Goal: Task Accomplishment & Management: Manage account settings

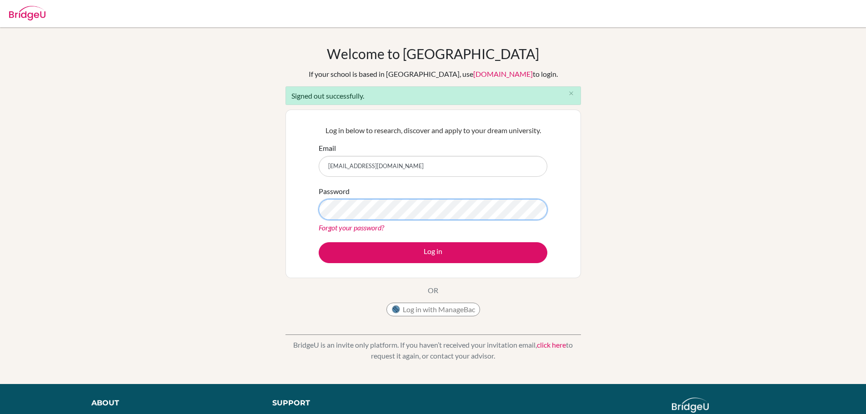
click at [319, 242] on button "Log in" at bounding box center [433, 252] width 229 height 21
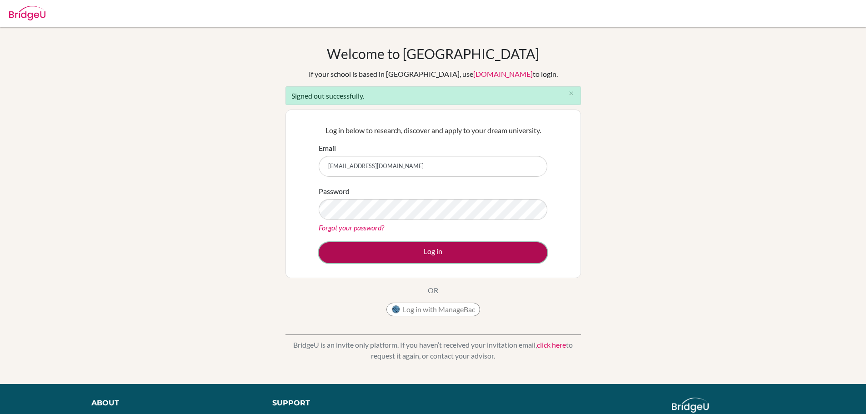
click at [442, 249] on button "Log in" at bounding box center [433, 252] width 229 height 21
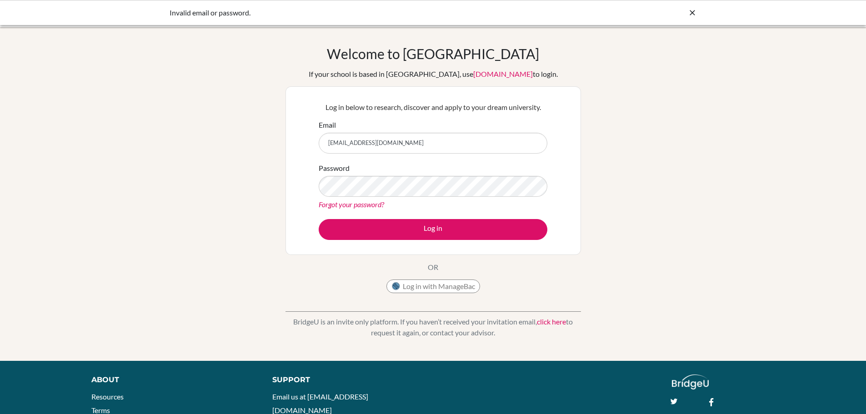
click at [632, 239] on div "Welcome to [GEOGRAPHIC_DATA] If your school is based in [GEOGRAPHIC_DATA], use …" at bounding box center [433, 193] width 866 height 297
click at [638, 205] on div "Welcome to [GEOGRAPHIC_DATA] If your school is based in [GEOGRAPHIC_DATA], use …" at bounding box center [433, 193] width 866 height 297
click at [319, 219] on button "Log in" at bounding box center [433, 229] width 229 height 21
click at [569, 193] on div "Log in below to research, discover and apply to your dream university. Email ya…" at bounding box center [434, 170] width 296 height 169
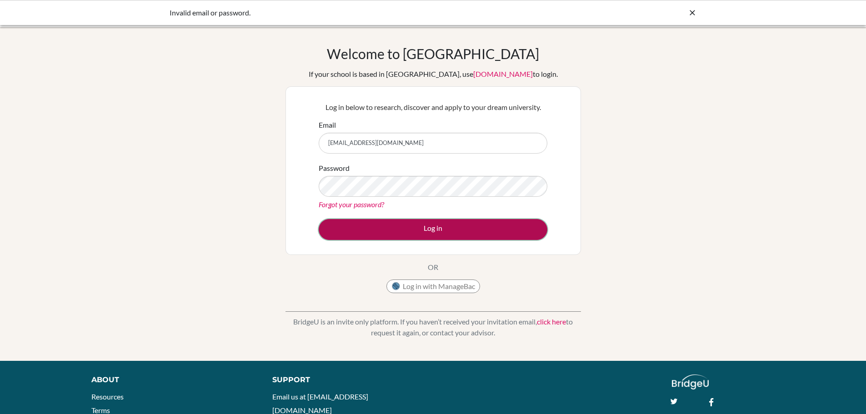
click at [437, 230] on button "Log in" at bounding box center [433, 229] width 229 height 21
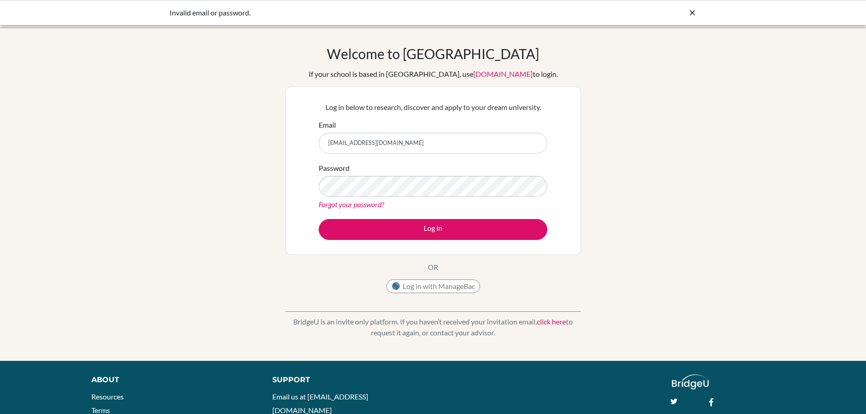
click at [361, 201] on link "Forgot your password?" at bounding box center [351, 204] width 65 height 9
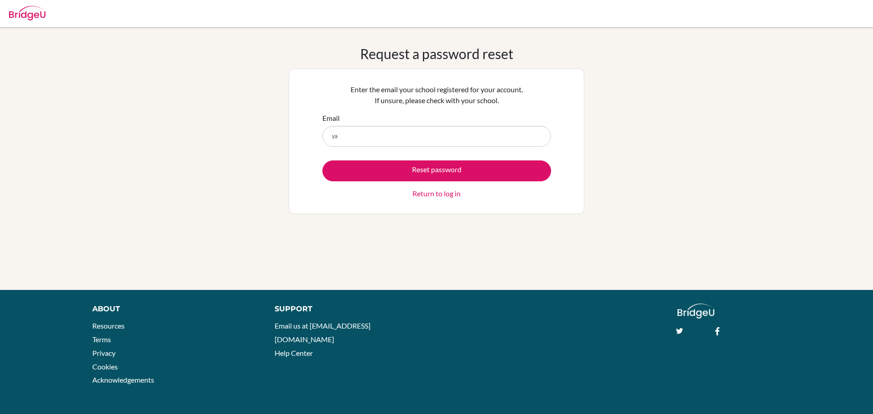
type input "y"
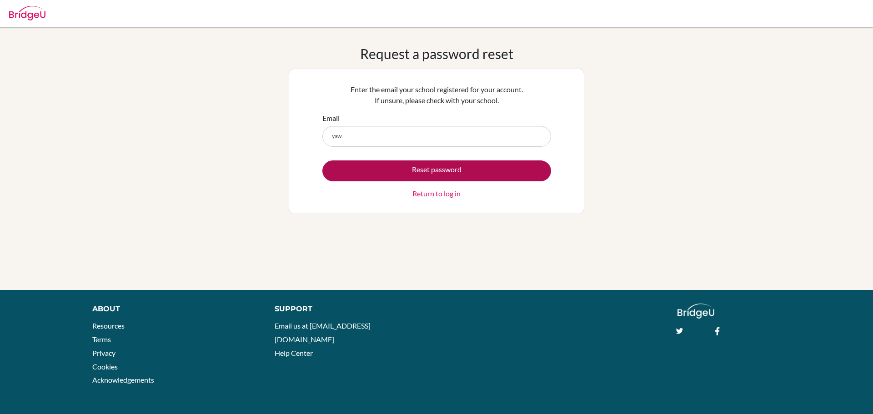
type input "[EMAIL_ADDRESS][DOMAIN_NAME]"
click at [446, 168] on button "Reset password" at bounding box center [436, 171] width 229 height 21
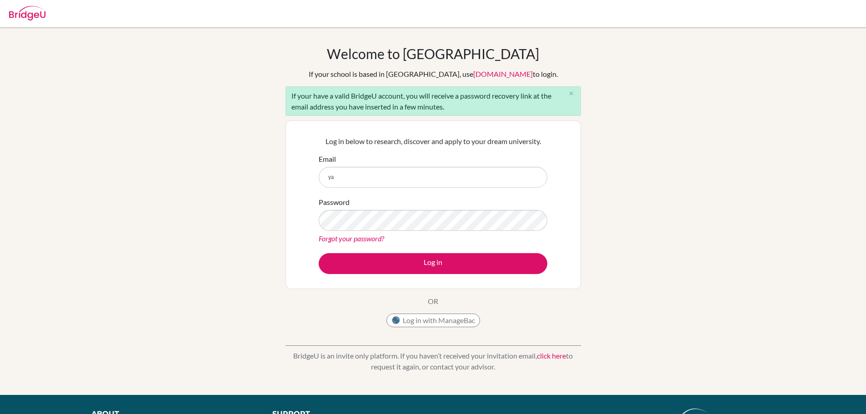
type input "[EMAIL_ADDRESS][DOMAIN_NAME]"
click at [570, 274] on div "Log in below to research, discover and apply to your dream university. Email [E…" at bounding box center [434, 204] width 296 height 169
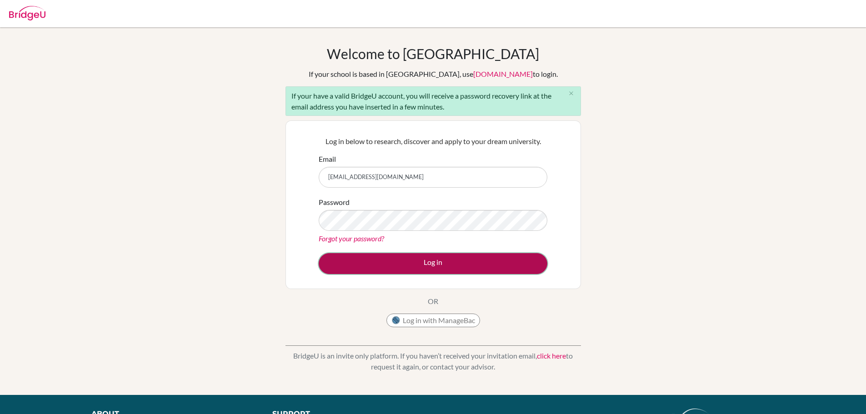
click at [426, 263] on button "Log in" at bounding box center [433, 263] width 229 height 21
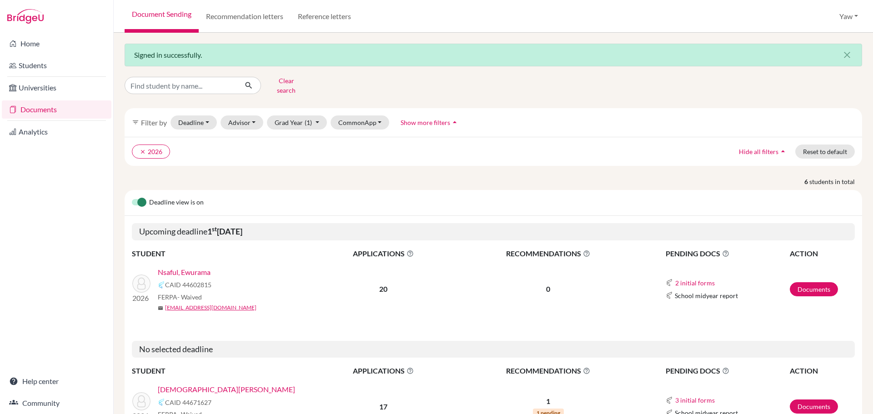
drag, startPoint x: 0, startPoint y: 0, endPoint x: 182, endPoint y: 85, distance: 201.0
click at [182, 85] on input "Find student by name..." at bounding box center [181, 85] width 113 height 17
type input "[PERSON_NAME]"
click at [249, 83] on icon "submit" at bounding box center [248, 85] width 9 height 9
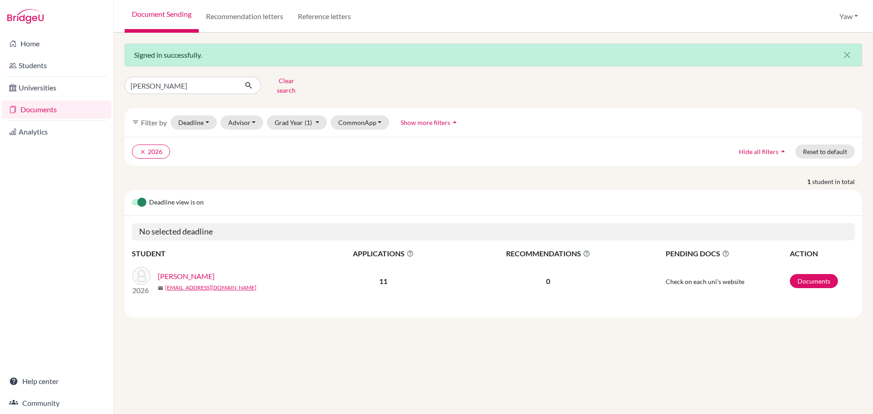
click at [186, 271] on link "[PERSON_NAME]" at bounding box center [186, 276] width 57 height 11
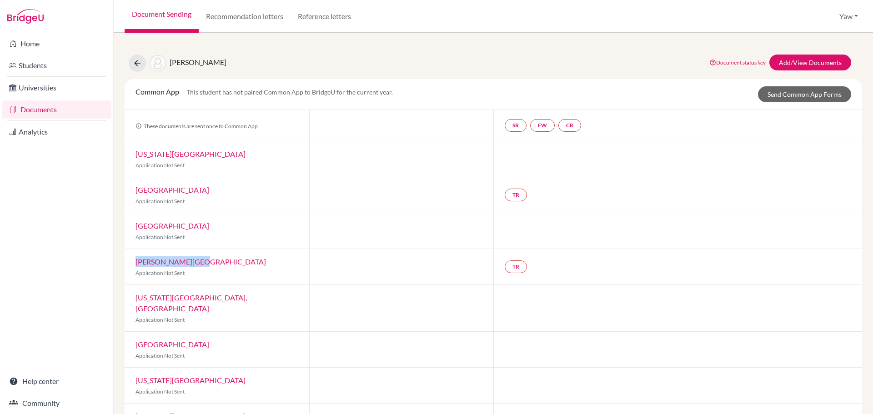
drag, startPoint x: 196, startPoint y: 256, endPoint x: 124, endPoint y: 253, distance: 72.3
click at [124, 253] on div "[PERSON_NAME] Esi Document status key TR Requirement. Document not uploaded yet…" at bounding box center [493, 223] width 759 height 381
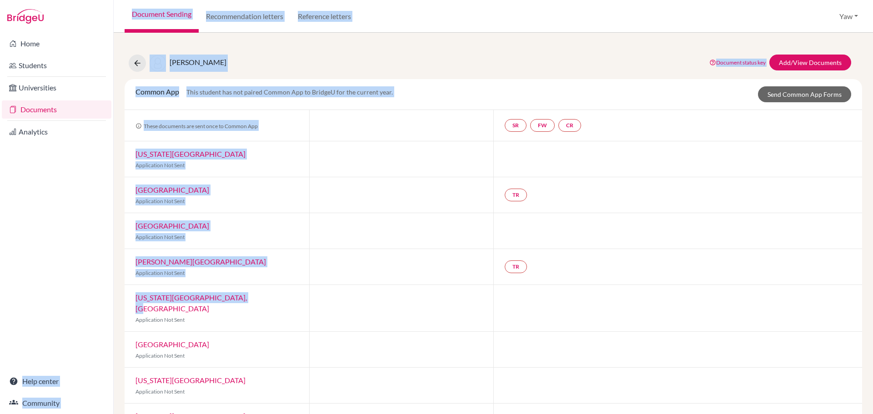
drag, startPoint x: 180, startPoint y: 300, endPoint x: 75, endPoint y: 300, distance: 105.5
click at [75, 300] on div "Home Students Universities Documents Analytics Help center Community Document S…" at bounding box center [436, 207] width 873 height 414
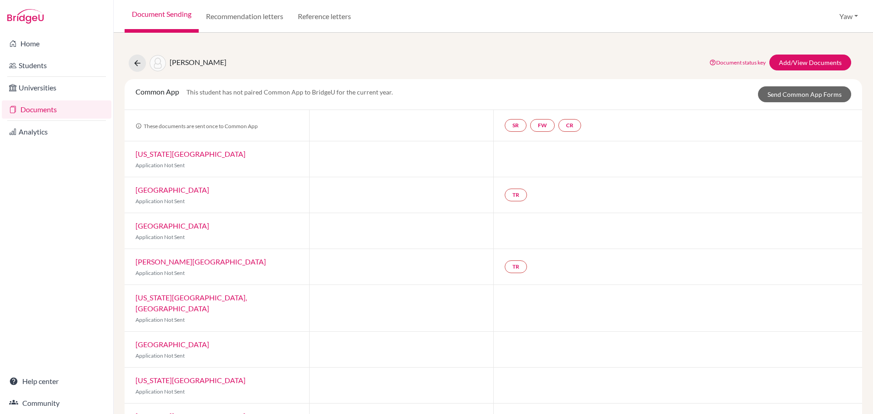
click at [390, 302] on div at bounding box center [401, 308] width 185 height 46
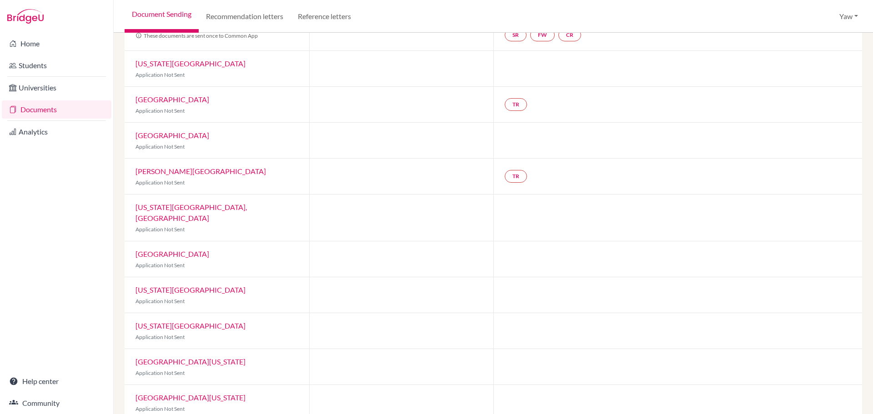
scroll to position [91, 0]
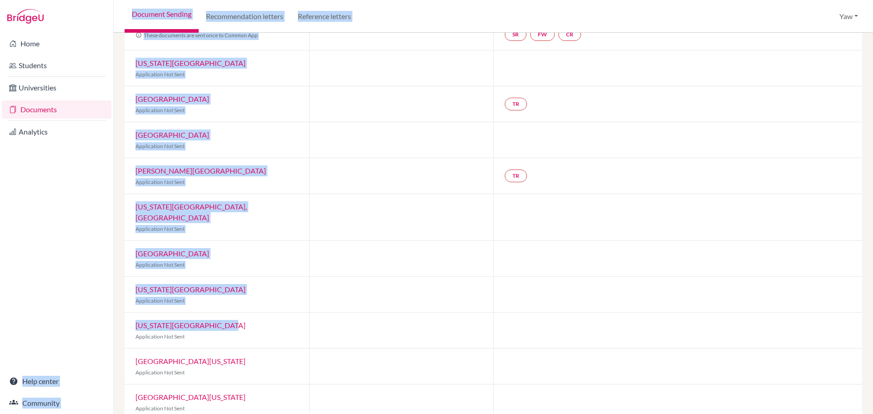
drag, startPoint x: 222, startPoint y: 315, endPoint x: 66, endPoint y: 303, distance: 156.4
click at [65, 303] on div "Home Students Universities Documents Analytics Help center Community Document S…" at bounding box center [436, 207] width 873 height 414
click at [299, 318] on div "[US_STATE][GEOGRAPHIC_DATA] Application Not Sent" at bounding box center [217, 330] width 185 height 35
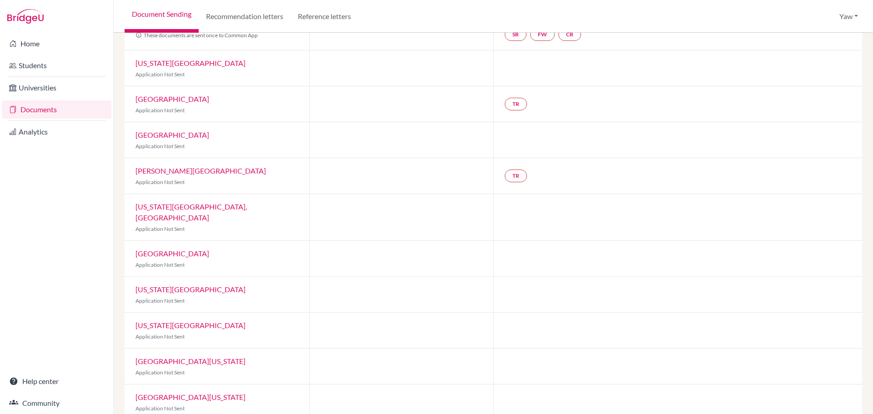
click at [267, 355] on div "[GEOGRAPHIC_DATA][US_STATE] Application Not Sent" at bounding box center [217, 366] width 185 height 35
click at [397, 373] on div at bounding box center [401, 366] width 185 height 35
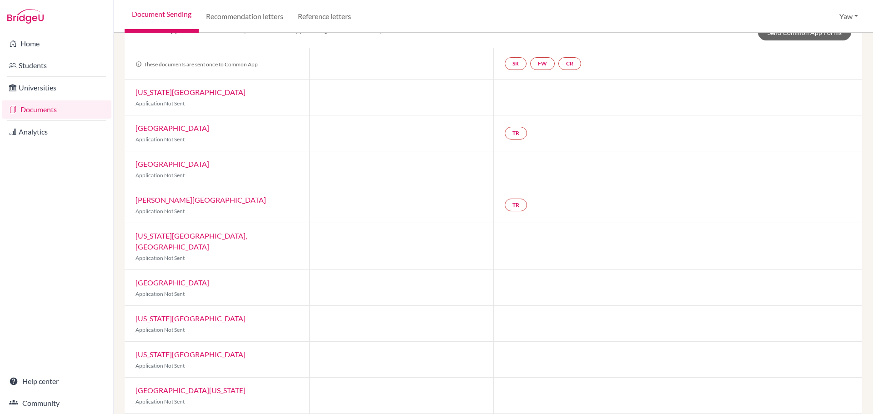
scroll to position [0, 0]
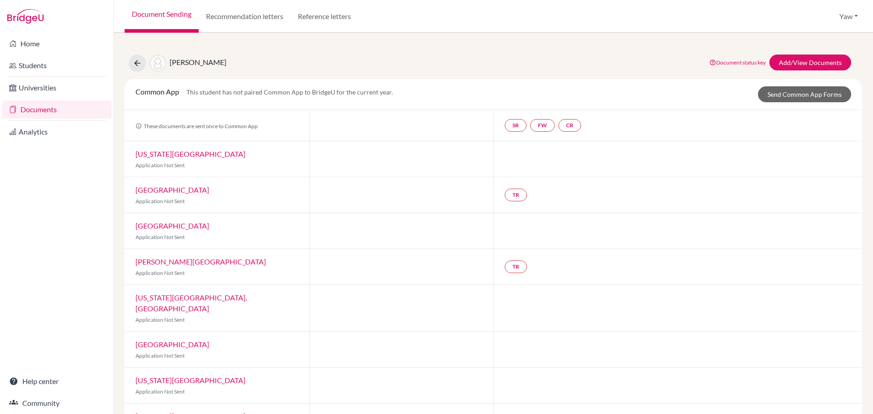
click at [608, 61] on div "[PERSON_NAME] Esi Document status key TR Requirement. Document not uploaded yet…" at bounding box center [493, 63] width 751 height 17
click at [120, 198] on div "[PERSON_NAME] Esi Document status key TR Requirement. Document not uploaded yet…" at bounding box center [493, 223] width 759 height 381
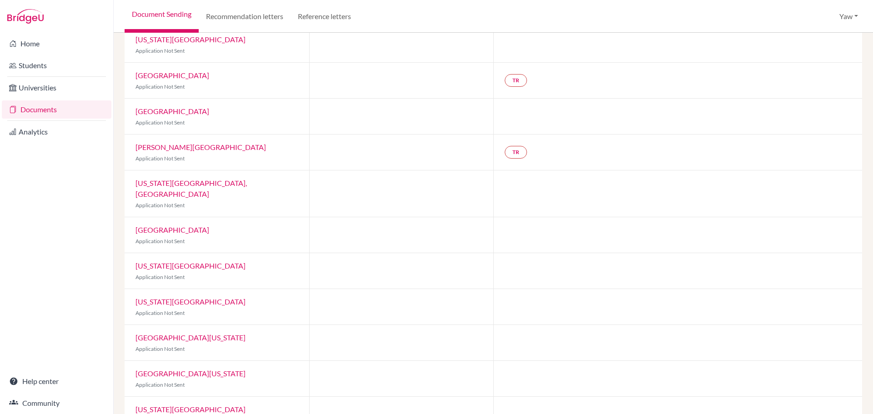
scroll to position [133, 0]
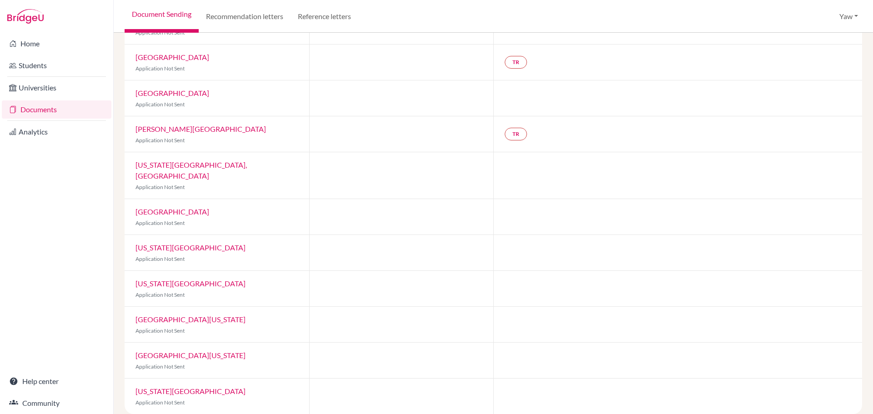
click at [75, 244] on div "Home Students Universities Documents Analytics Help center Community" at bounding box center [56, 223] width 113 height 381
click at [36, 107] on link "Documents" at bounding box center [57, 109] width 110 height 18
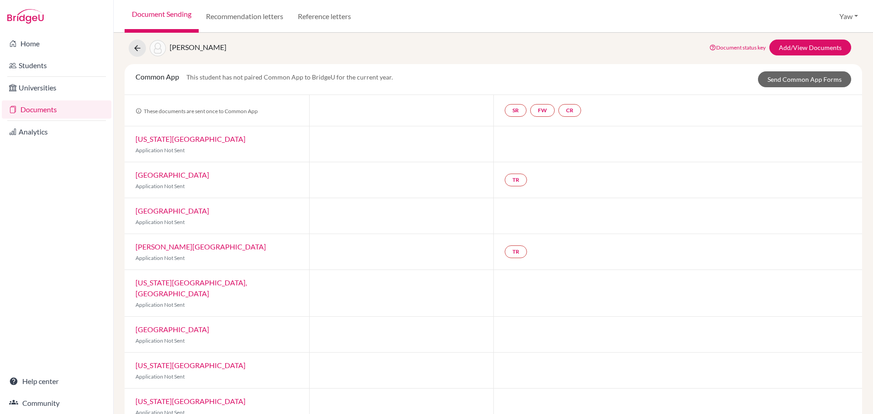
scroll to position [0, 0]
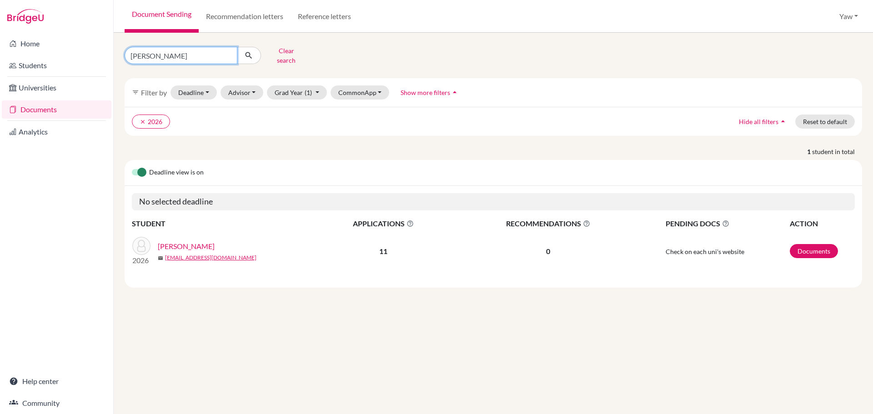
click at [227, 52] on input "[PERSON_NAME]" at bounding box center [181, 55] width 113 height 17
type input "sisi"
click button "submit" at bounding box center [249, 55] width 24 height 17
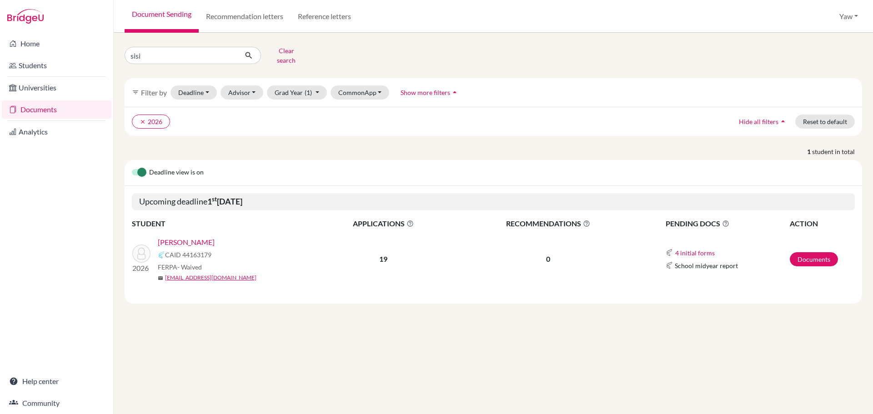
click at [199, 237] on link "[PERSON_NAME]" at bounding box center [186, 242] width 57 height 11
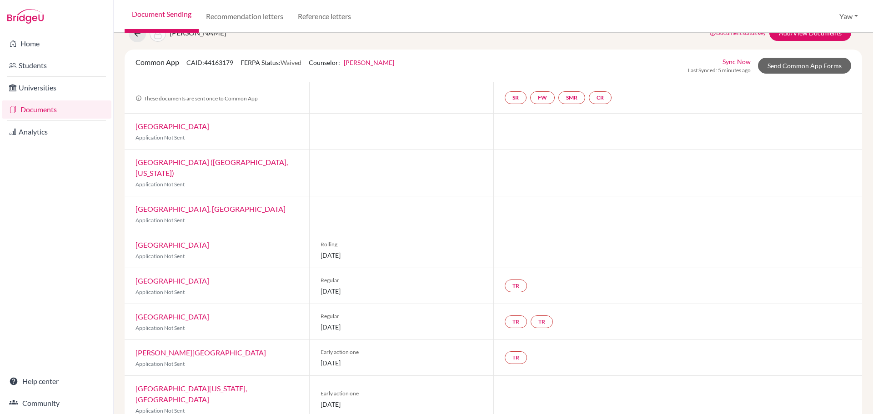
scroll to position [45, 0]
